Goal: Browse casually

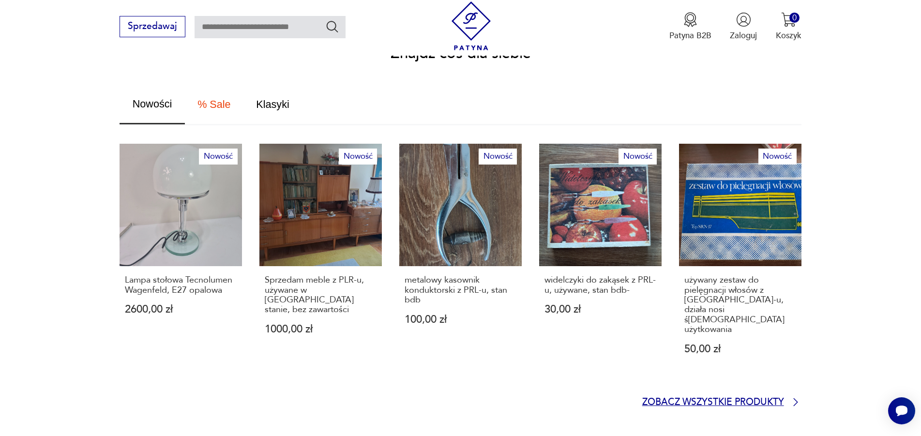
click at [735, 399] on p "Zobacz wszystkie produkty" at bounding box center [713, 403] width 142 height 8
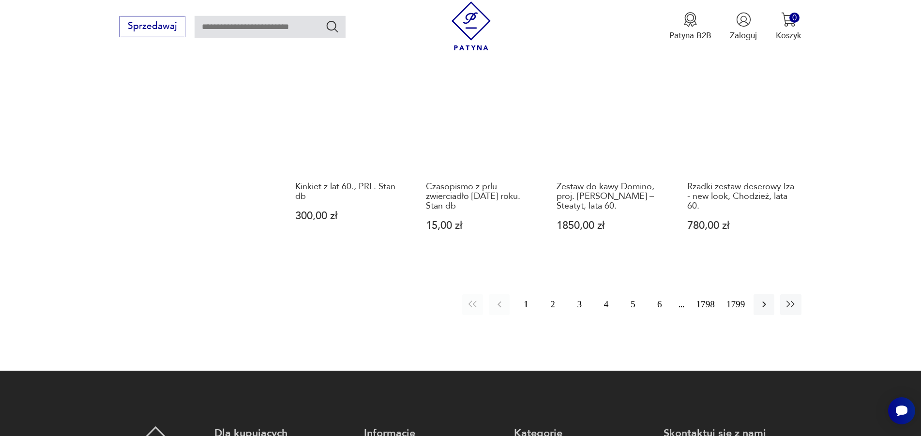
scroll to position [1004, 0]
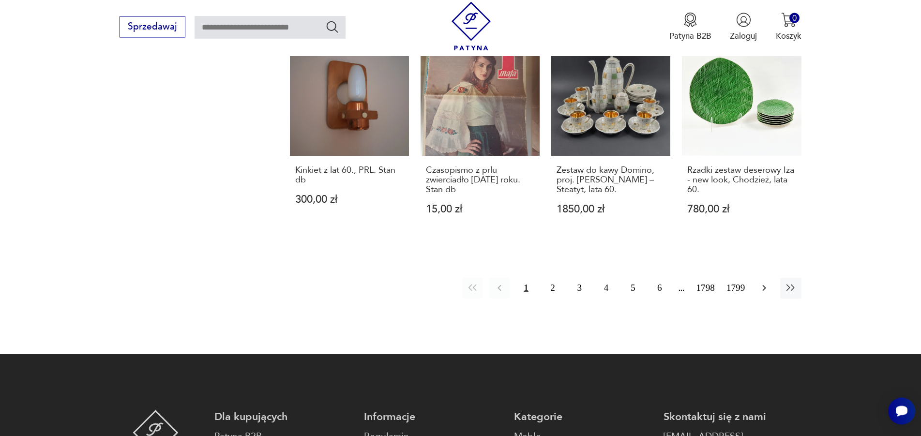
click at [771, 278] on button "button" at bounding box center [763, 288] width 21 height 21
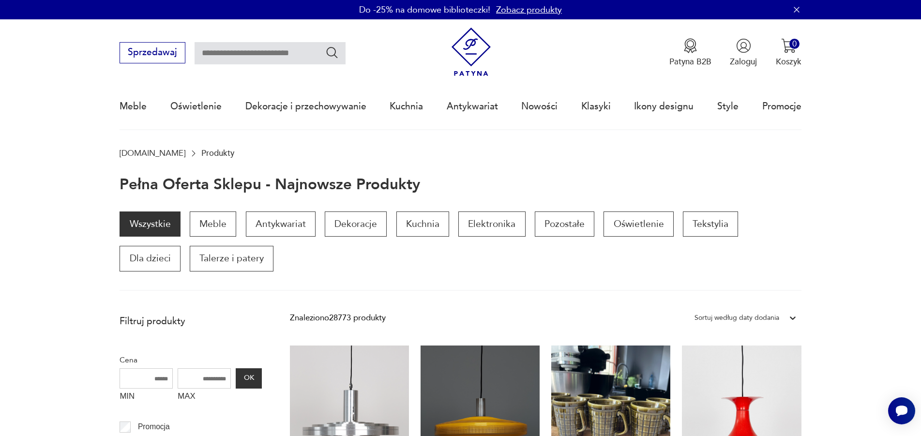
click at [792, 318] on icon at bounding box center [793, 318] width 10 height 10
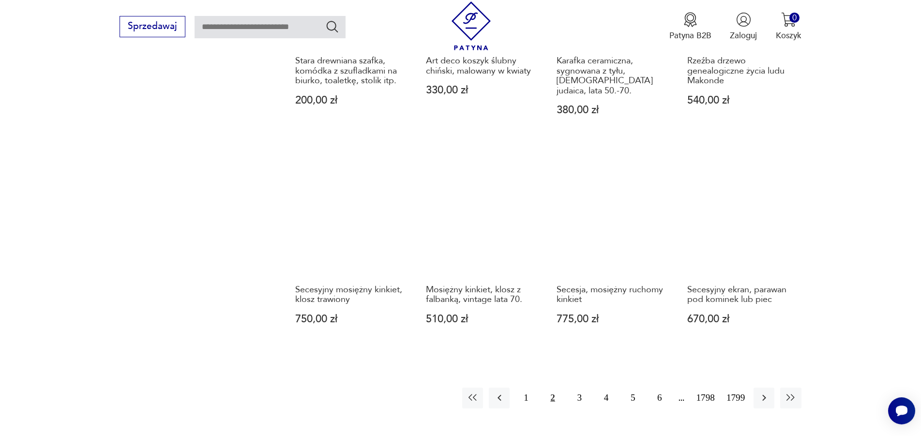
scroll to position [888, 0]
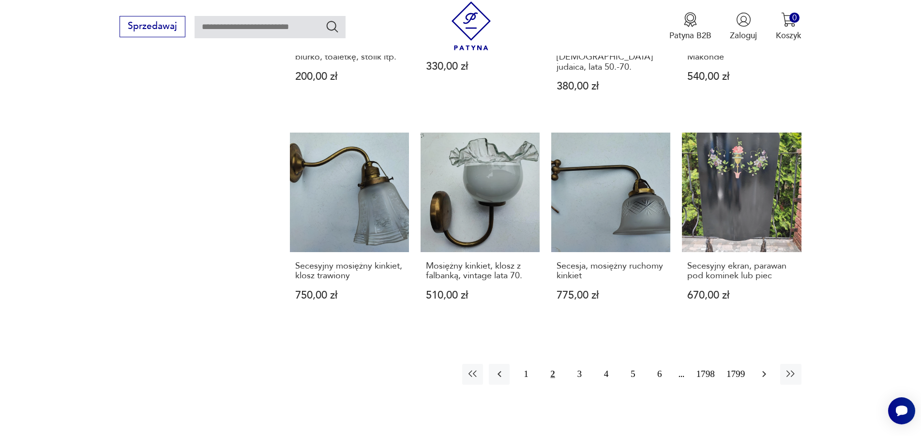
click at [772, 373] on button "button" at bounding box center [763, 374] width 21 height 21
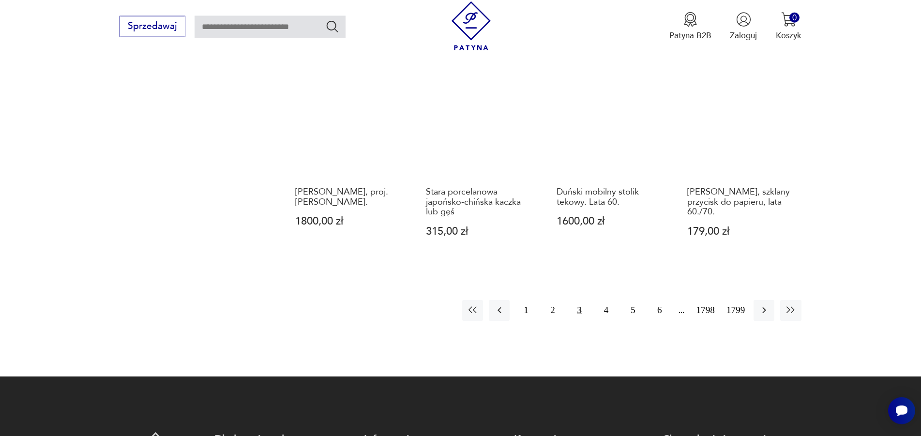
scroll to position [954, 0]
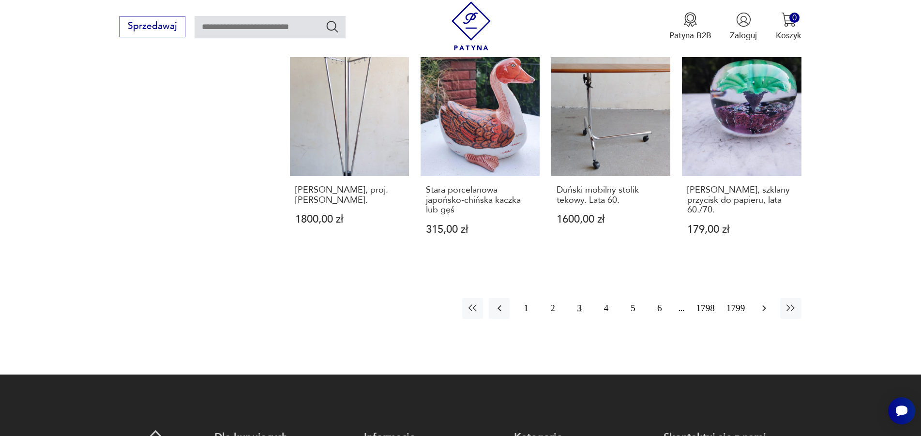
click at [768, 309] on icon "button" at bounding box center [764, 308] width 12 height 12
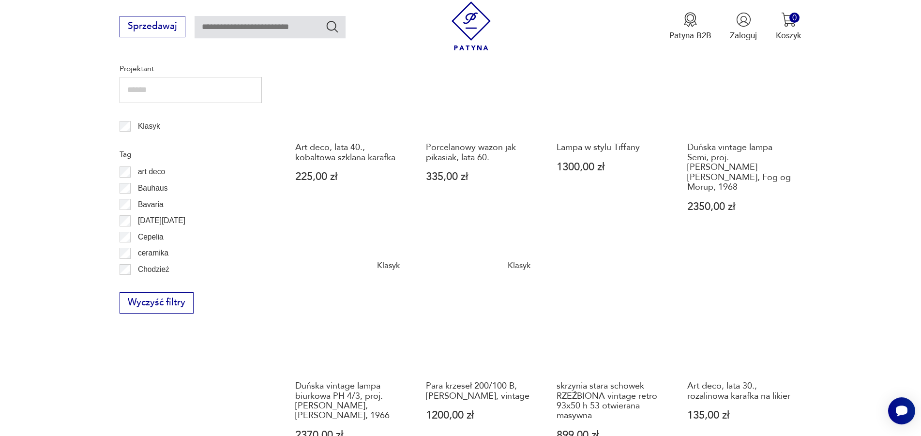
scroll to position [806, 0]
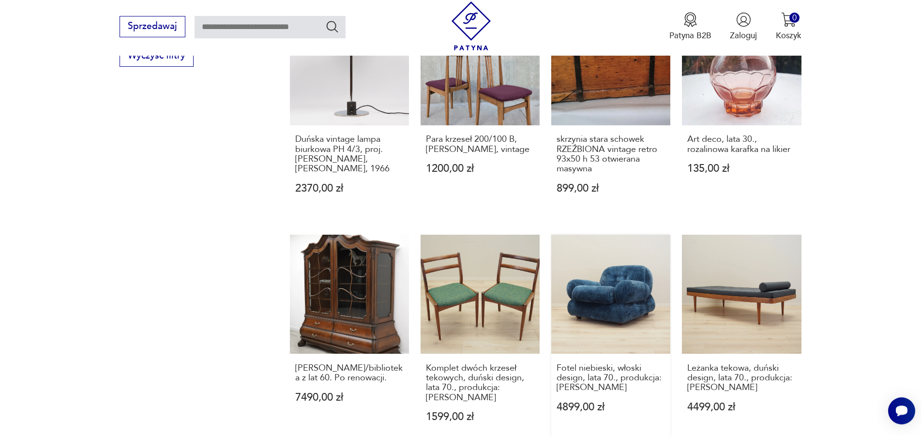
click at [628, 302] on link "Fotel niebieski, włoski design, lata 70., produkcja: Włochy 4899,00 zł" at bounding box center [610, 340] width 119 height 210
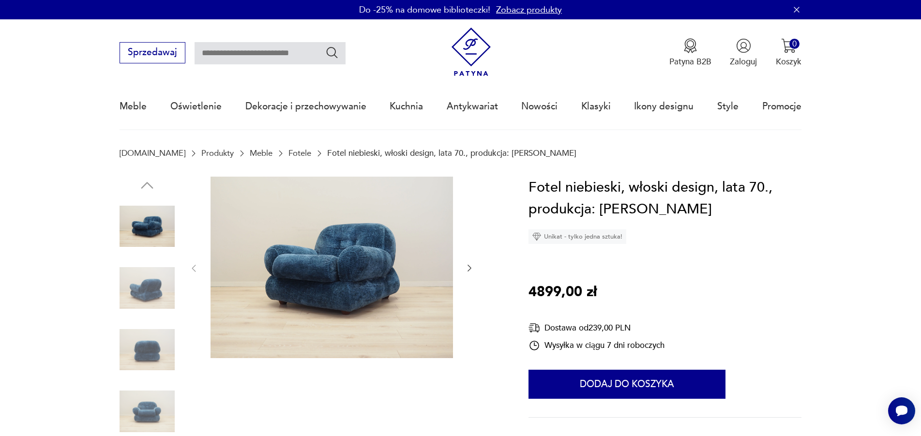
click at [464, 266] on div at bounding box center [331, 269] width 285 height 184
click at [474, 269] on icon "button" at bounding box center [469, 268] width 10 height 10
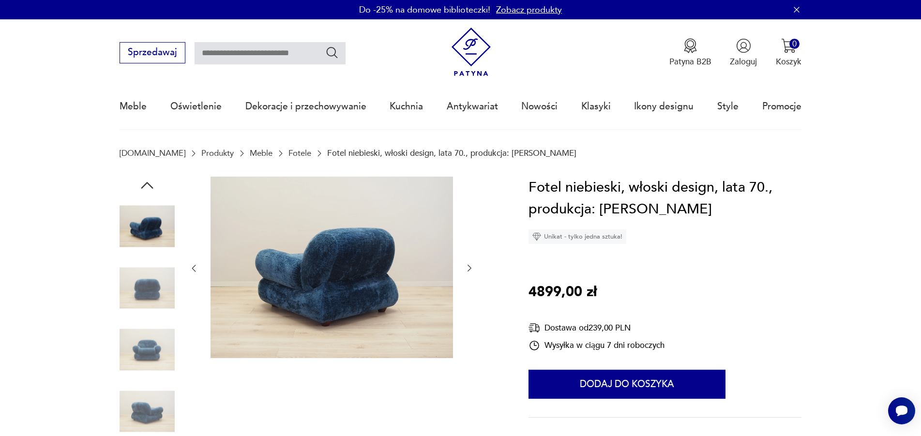
click at [474, 269] on icon "button" at bounding box center [469, 268] width 10 height 10
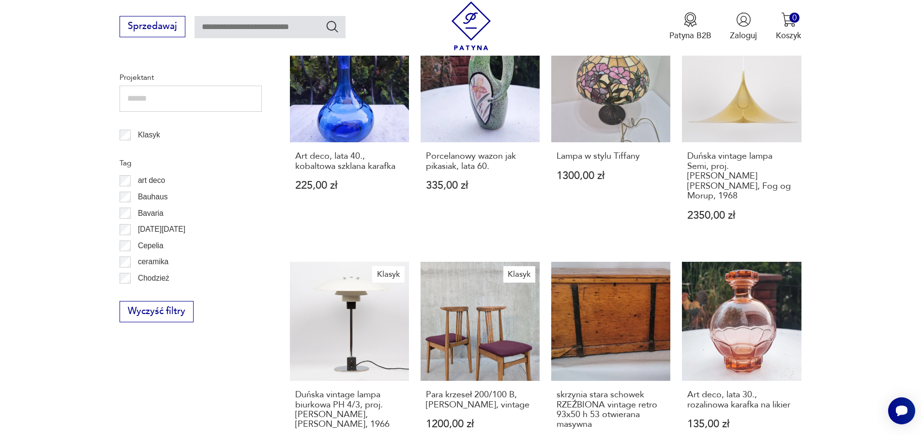
scroll to position [896, 0]
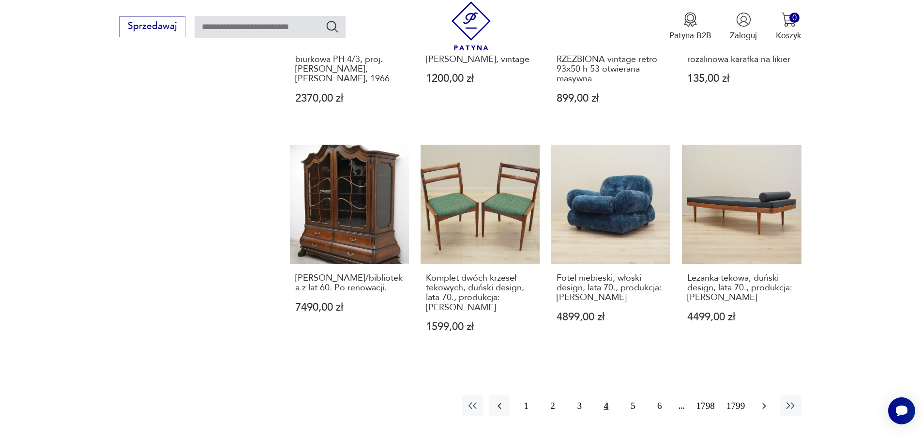
click at [769, 400] on icon "button" at bounding box center [764, 406] width 12 height 12
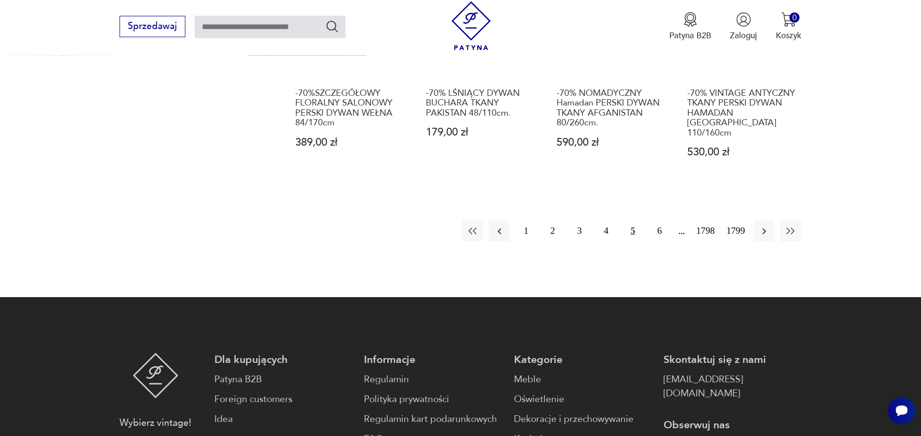
scroll to position [1102, 0]
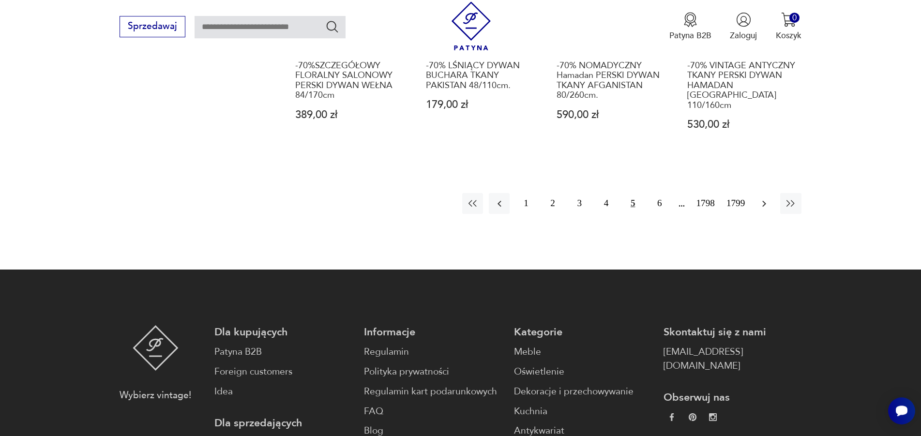
click at [768, 198] on icon "button" at bounding box center [764, 204] width 12 height 12
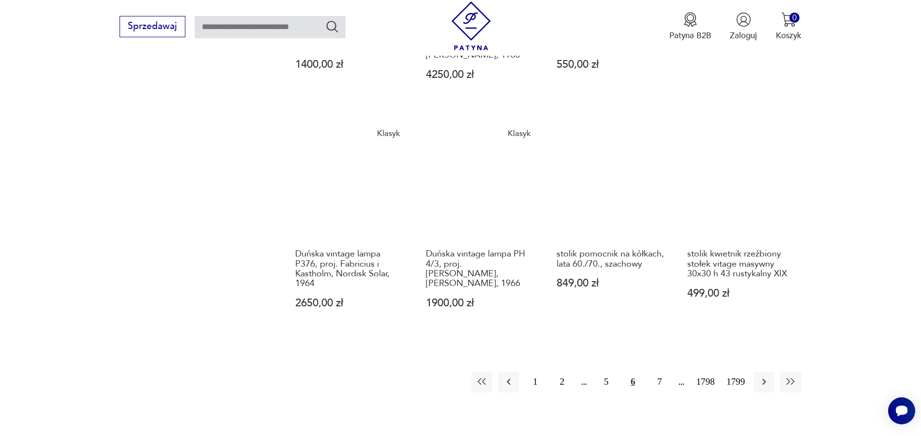
scroll to position [954, 0]
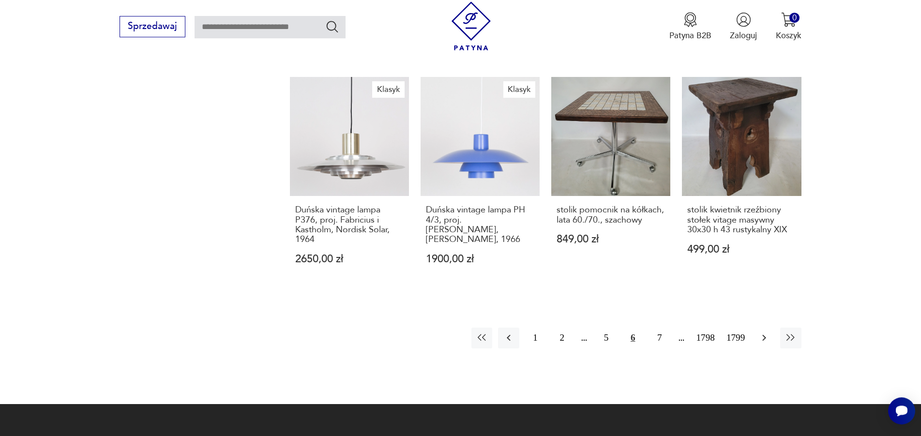
click at [773, 327] on button "button" at bounding box center [763, 337] width 21 height 21
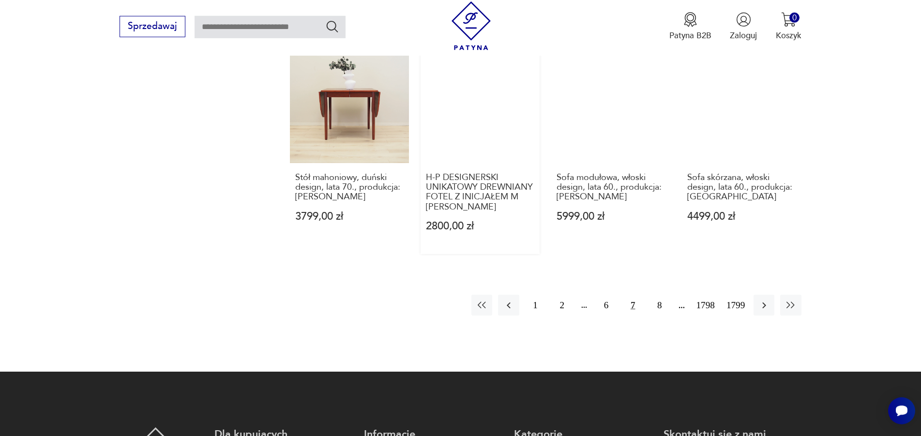
scroll to position [1003, 0]
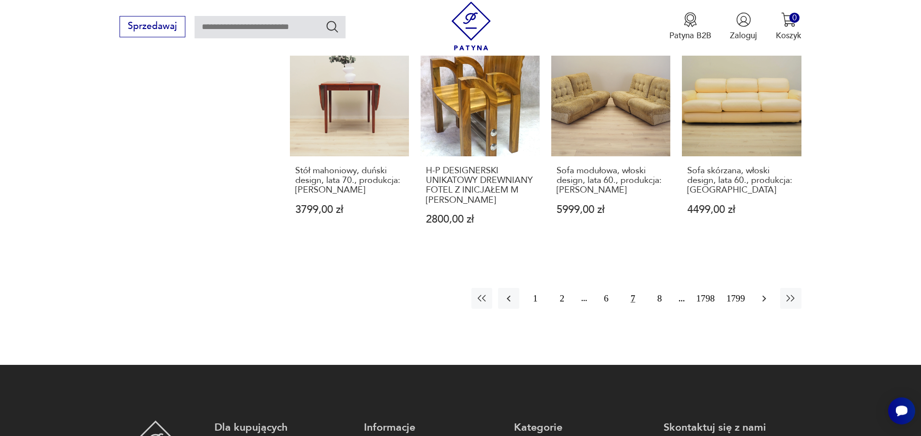
click at [760, 293] on icon "button" at bounding box center [764, 299] width 12 height 12
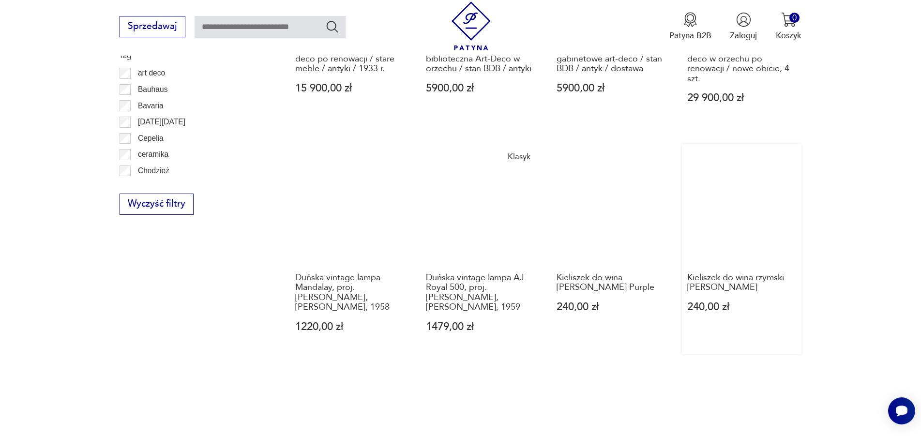
scroll to position [954, 0]
